Goal: Task Accomplishment & Management: Use online tool/utility

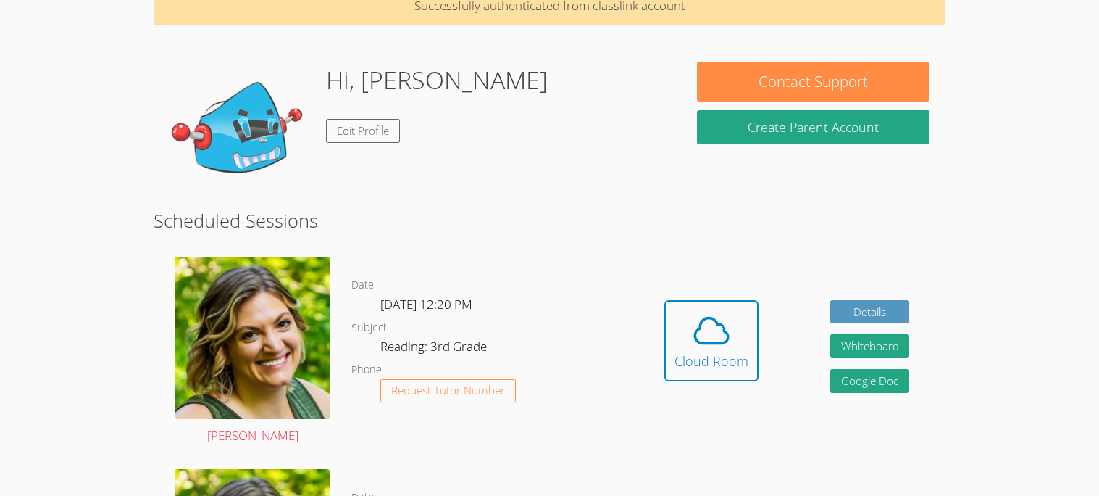
scroll to position [81, 0]
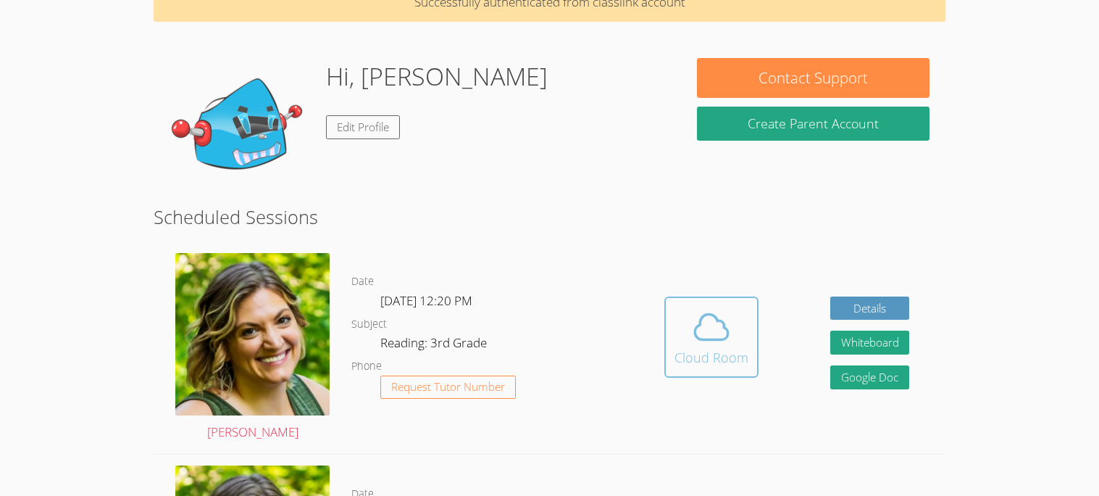
click at [687, 317] on span at bounding box center [711, 326] width 74 height 41
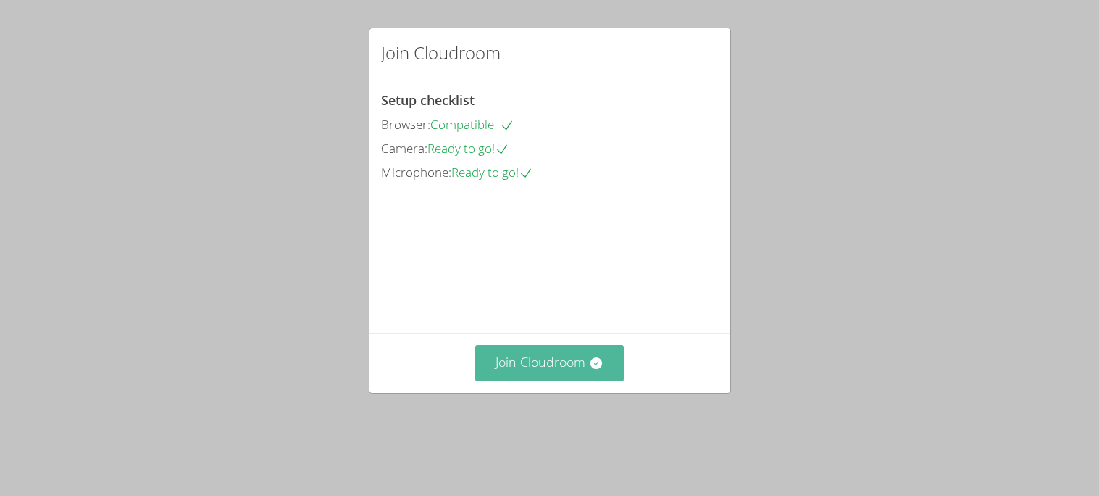
click at [490, 380] on button "Join Cloudroom" at bounding box center [549, 362] width 149 height 35
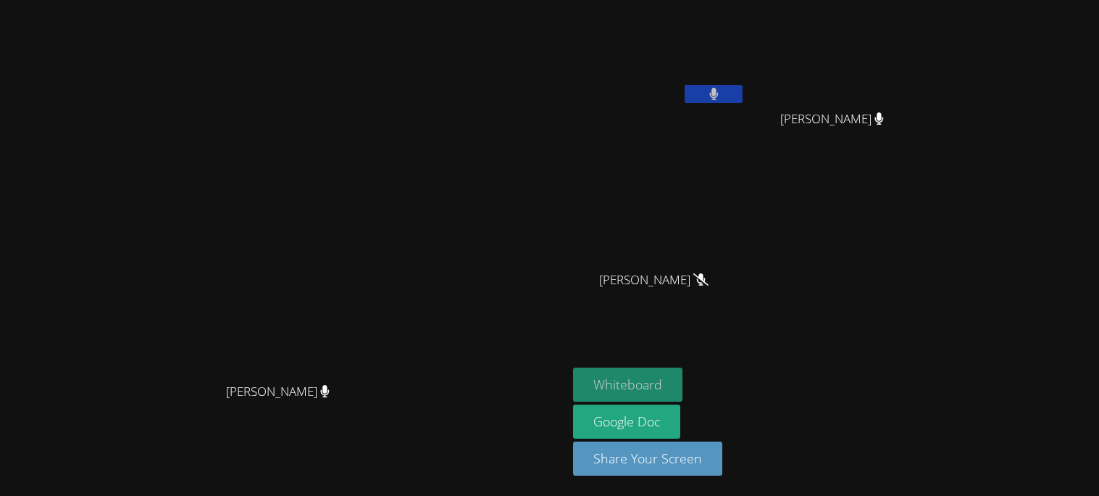
click at [682, 385] on button "Whiteboard" at bounding box center [627, 384] width 109 height 34
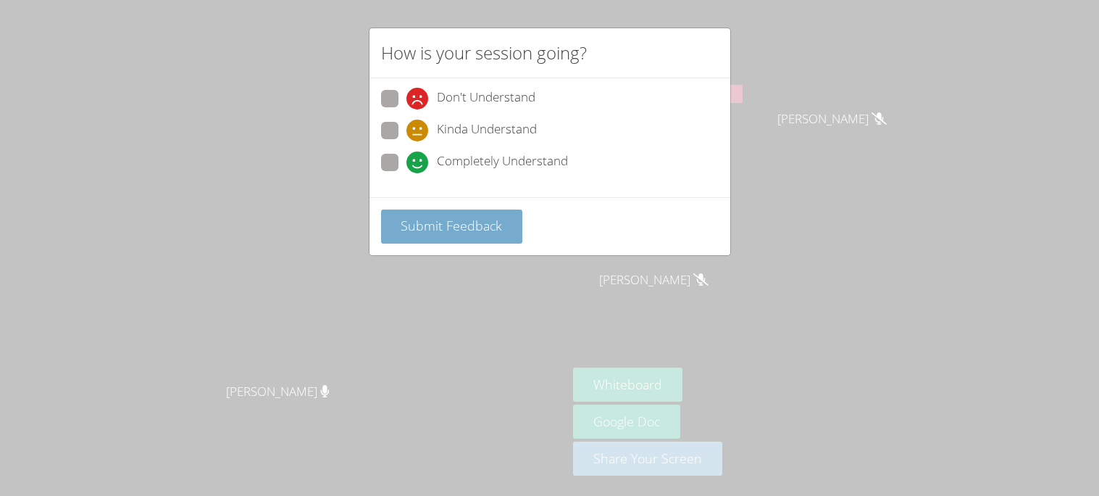
click at [412, 210] on button "Submit Feedback" at bounding box center [452, 226] width 142 height 34
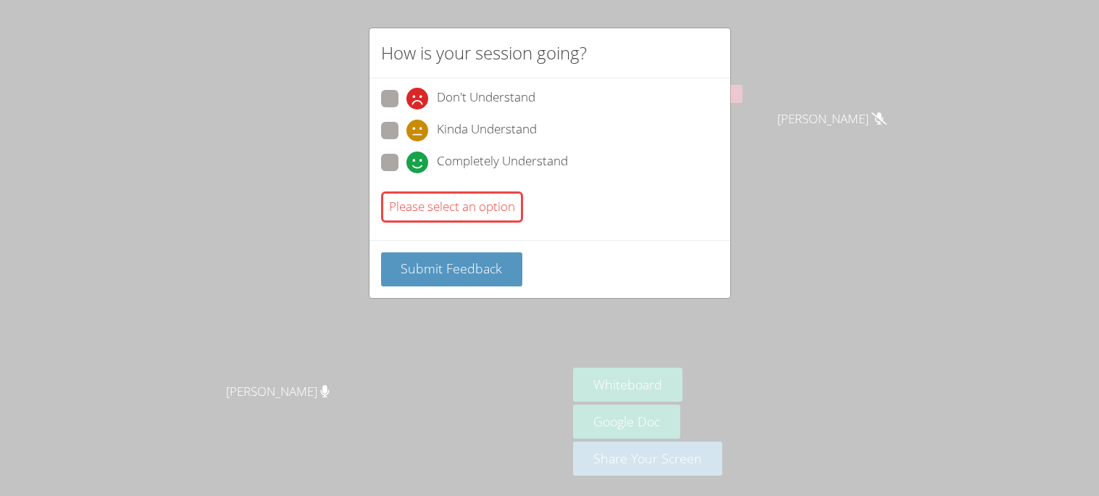
click at [425, 146] on div "Don't Understand Kinda Understand Completely Understand" at bounding box center [550, 135] width 338 height 90
click at [402, 155] on label "Completely Understand" at bounding box center [474, 164] width 187 height 20
click at [406, 155] on input "Completely Understand" at bounding box center [412, 160] width 12 height 12
radio input "true"
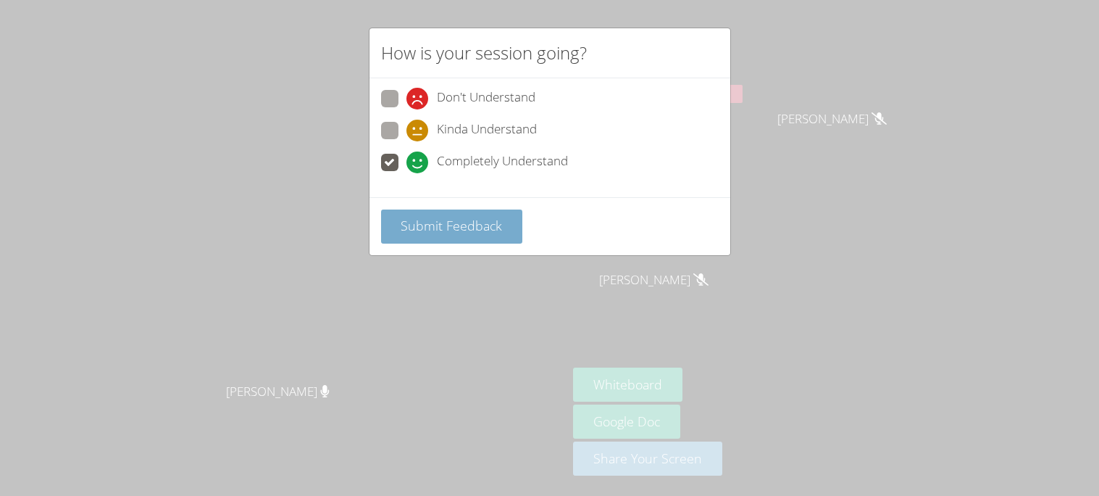
click at [422, 222] on span "Submit Feedback" at bounding box center [451, 225] width 101 height 17
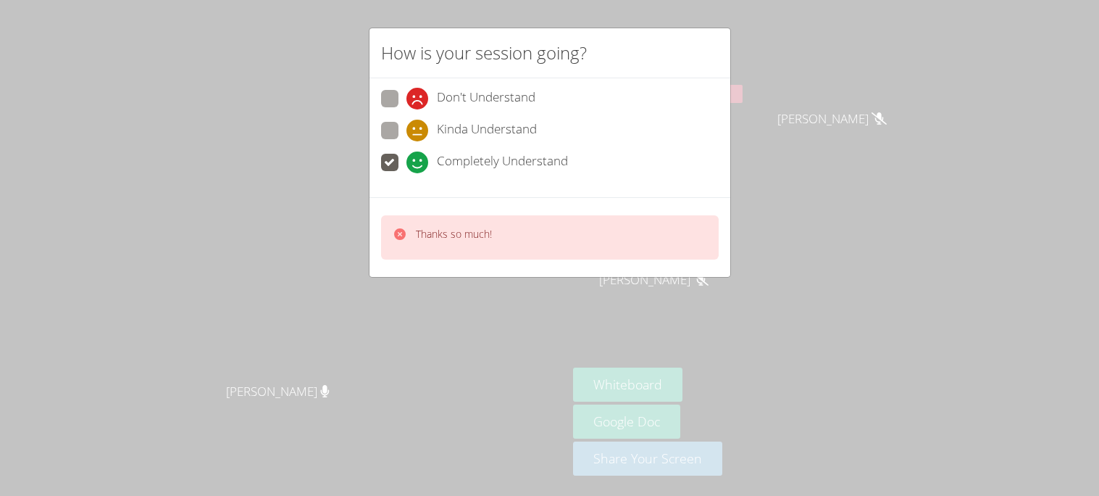
click at [446, 227] on p "Thanks so much!" at bounding box center [454, 234] width 76 height 14
click at [626, 53] on div "How is your session going?" at bounding box center [549, 53] width 361 height 50
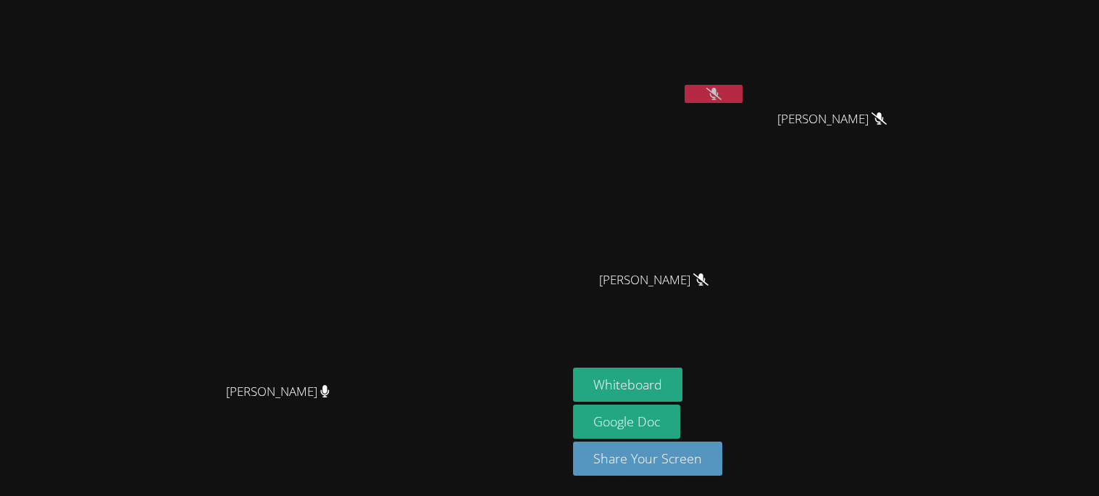
click at [743, 93] on button at bounding box center [714, 94] width 58 height 18
click at [330, 402] on span "[PERSON_NAME]" at bounding box center [278, 391] width 104 height 21
click at [743, 86] on button at bounding box center [714, 94] width 58 height 18
click at [743, 103] on div at bounding box center [714, 96] width 58 height 22
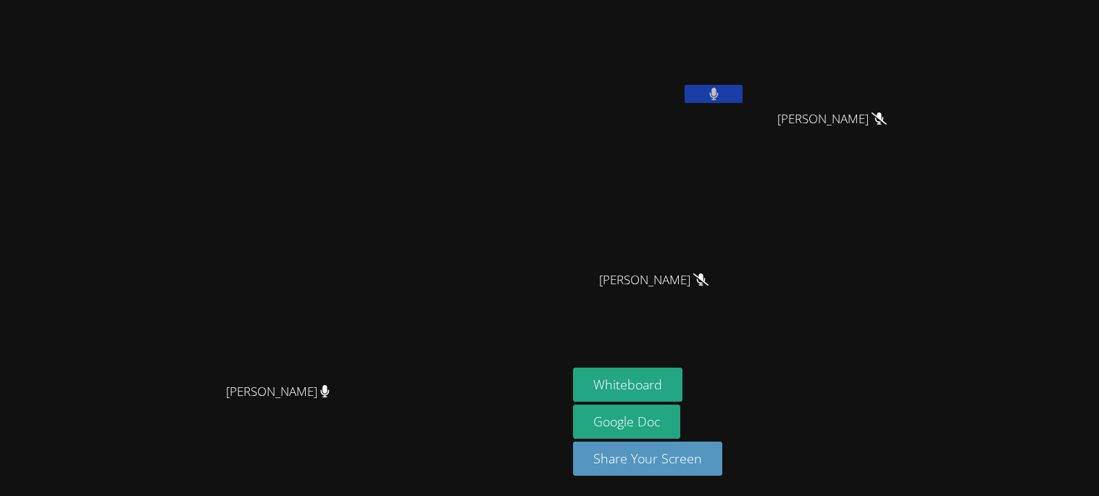
click at [743, 102] on div at bounding box center [714, 96] width 58 height 22
click at [743, 93] on button at bounding box center [714, 94] width 58 height 18
click at [743, 88] on button at bounding box center [714, 94] width 58 height 18
click at [709, 283] on span "Susan Rivera" at bounding box center [653, 280] width 109 height 21
click at [709, 282] on icon at bounding box center [700, 279] width 15 height 12
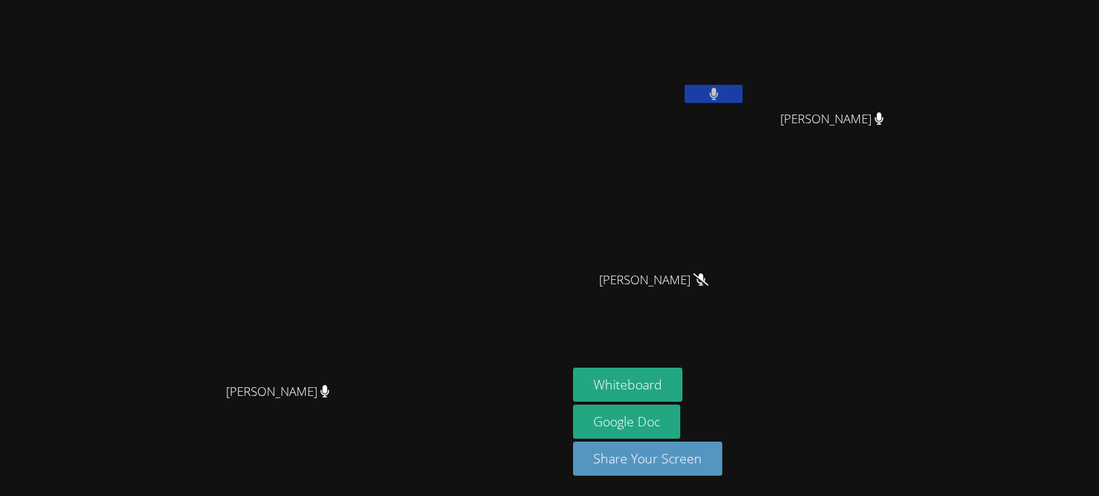
click at [884, 128] on span "Jaime Aguilar" at bounding box center [832, 119] width 104 height 21
click at [883, 122] on icon at bounding box center [878, 118] width 9 height 12
drag, startPoint x: 264, startPoint y: 177, endPoint x: 624, endPoint y: 394, distance: 420.0
click at [393, 375] on video at bounding box center [283, 218] width 217 height 313
click at [722, 94] on icon at bounding box center [713, 94] width 15 height 12
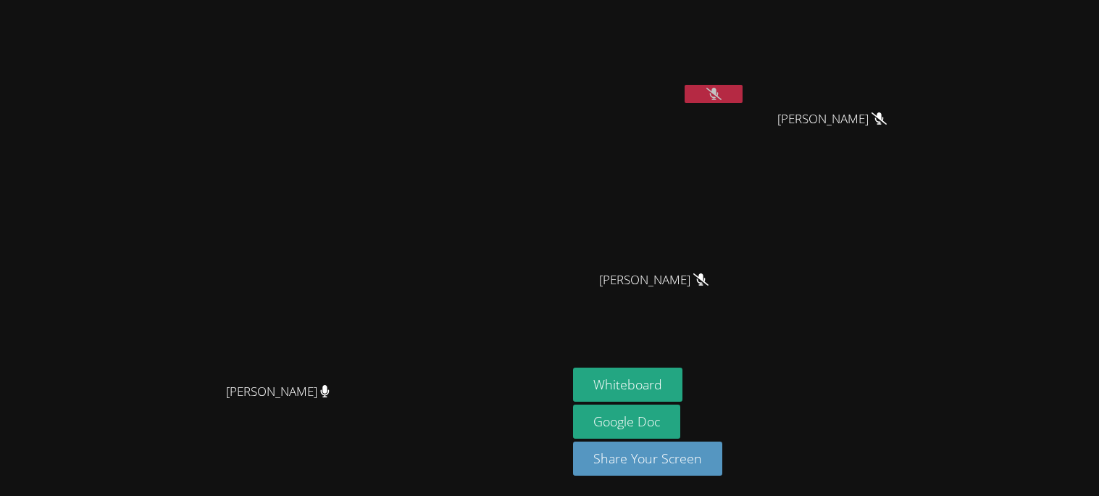
click at [743, 85] on button at bounding box center [714, 94] width 58 height 18
